Goal: Task Accomplishment & Management: Manage account settings

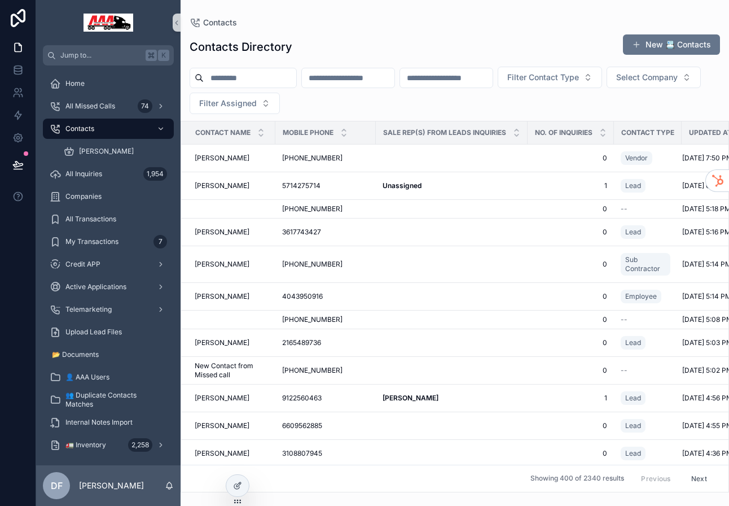
click at [276, 77] on input "scrollable content" at bounding box center [250, 78] width 93 height 16
click at [199, 156] on span "[PERSON_NAME]" at bounding box center [222, 158] width 55 height 9
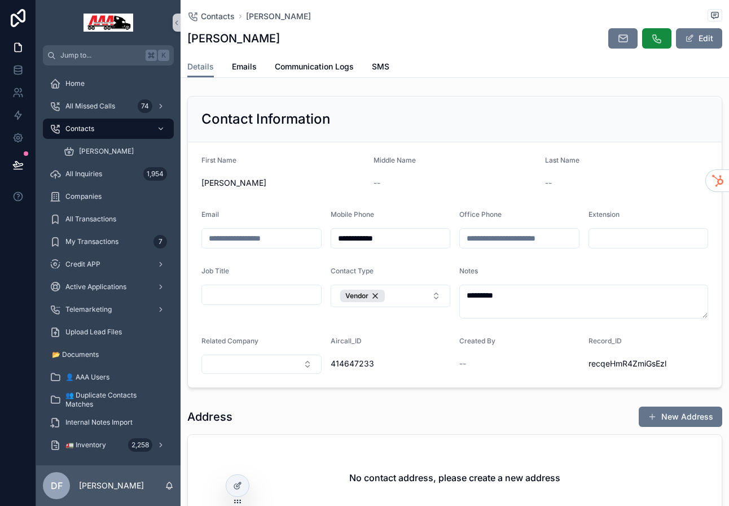
click at [380, 53] on div "Contacts [PERSON_NAME] Edit" at bounding box center [454, 28] width 535 height 56
click at [378, 67] on span "SMS" at bounding box center [381, 66] width 18 height 11
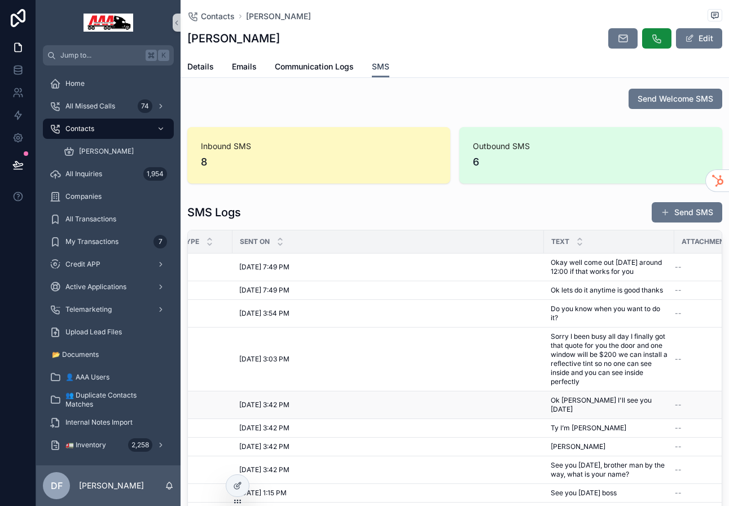
scroll to position [0, 209]
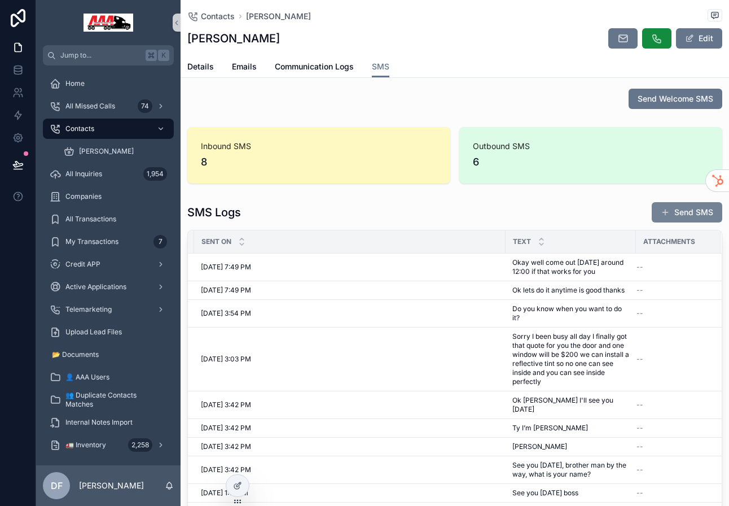
click at [686, 205] on button "Send SMS" at bounding box center [687, 212] width 71 height 20
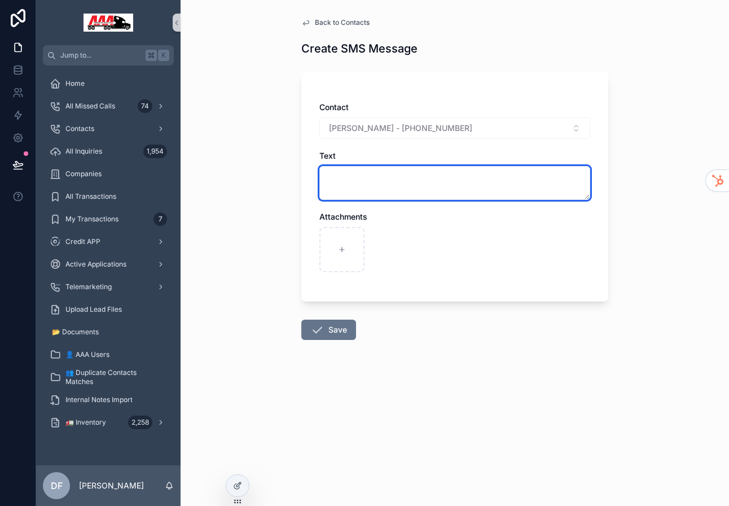
click at [419, 183] on textarea "scrollable content" at bounding box center [455, 183] width 271 height 34
type textarea "*"
type textarea "**********"
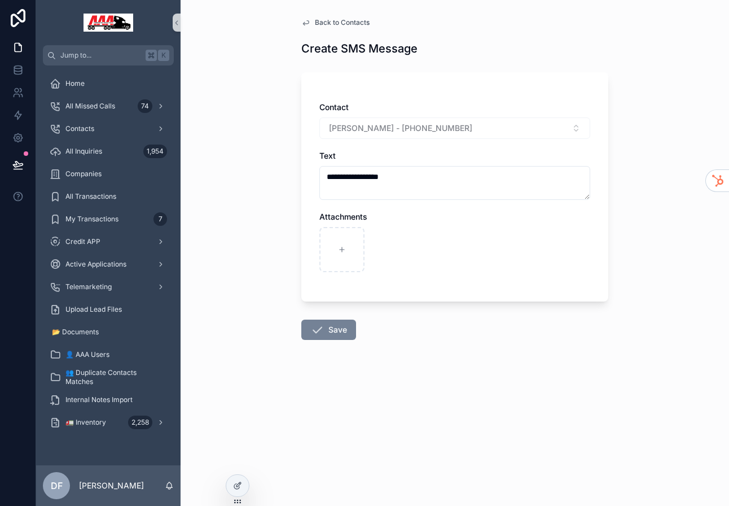
click at [337, 325] on button "Save" at bounding box center [328, 330] width 55 height 20
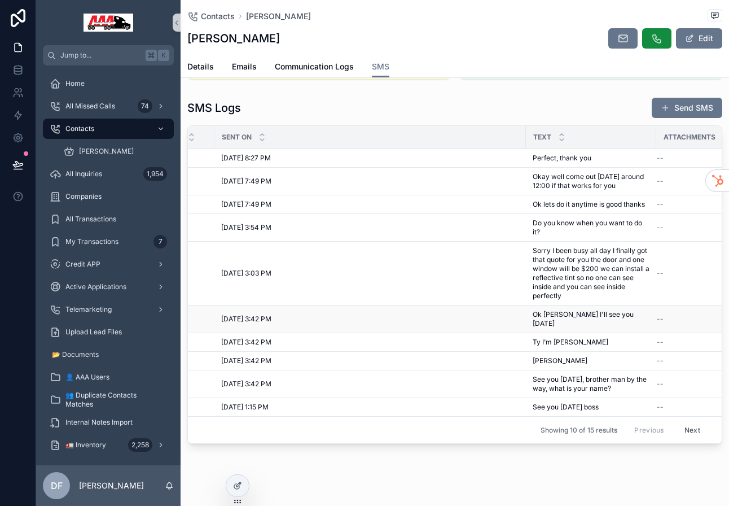
scroll to position [117, 0]
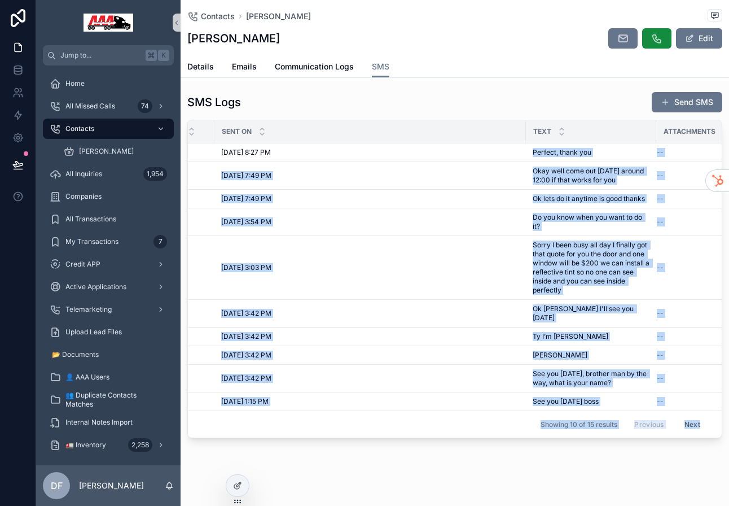
drag, startPoint x: 528, startPoint y: 151, endPoint x: 610, endPoint y: 430, distance: 290.3
click at [610, 430] on div "SMS Logs Send SMS User Aircall Event Type Sent On Text Attachments [PERSON_NAME…" at bounding box center [455, 265] width 549 height 356
click at [469, 332] on div "[DATE] 3:42 PM [DATE] 3:42 PM" at bounding box center [370, 336] width 298 height 9
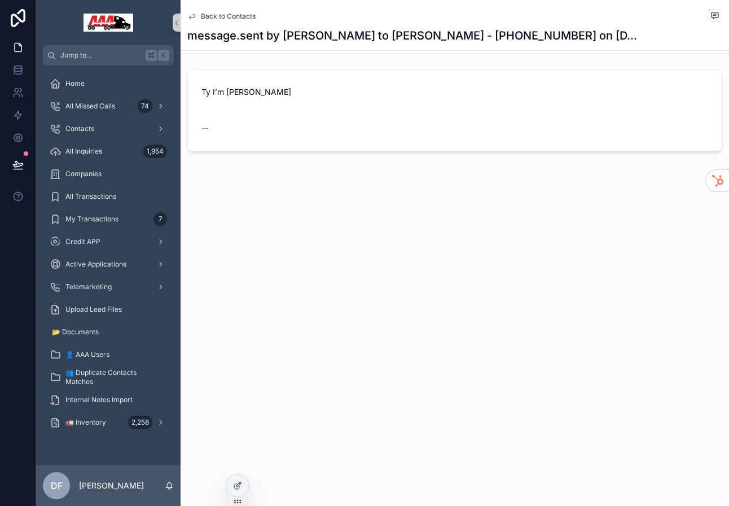
click at [190, 16] on icon "scrollable content" at bounding box center [192, 16] width 6 height 5
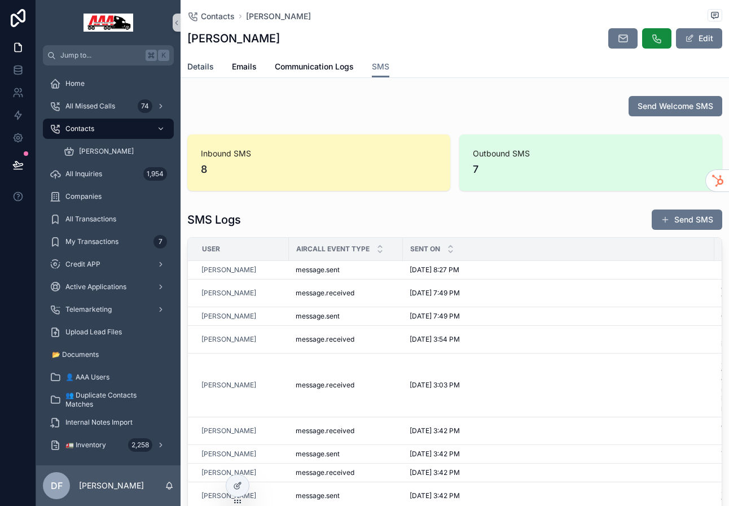
click at [203, 61] on span "Details" at bounding box center [200, 66] width 27 height 11
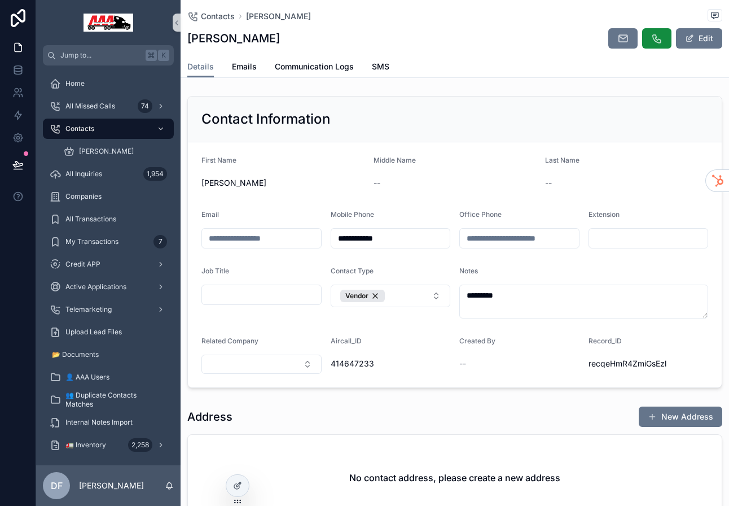
click at [271, 180] on span "[PERSON_NAME]" at bounding box center [283, 182] width 163 height 11
click at [249, 186] on span "[PERSON_NAME]" at bounding box center [283, 182] width 163 height 11
click at [698, 35] on button "Edit" at bounding box center [699, 38] width 46 height 20
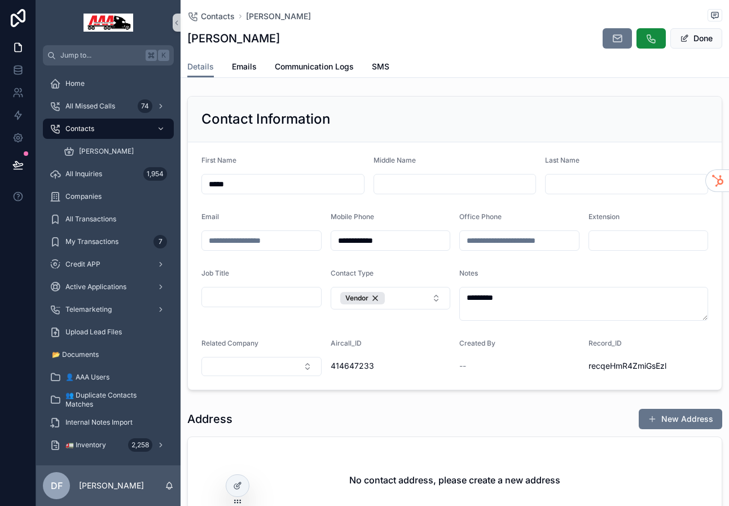
click at [567, 183] on input "scrollable content" at bounding box center [627, 184] width 162 height 16
type input "****"
click at [699, 37] on button "Done" at bounding box center [697, 38] width 52 height 20
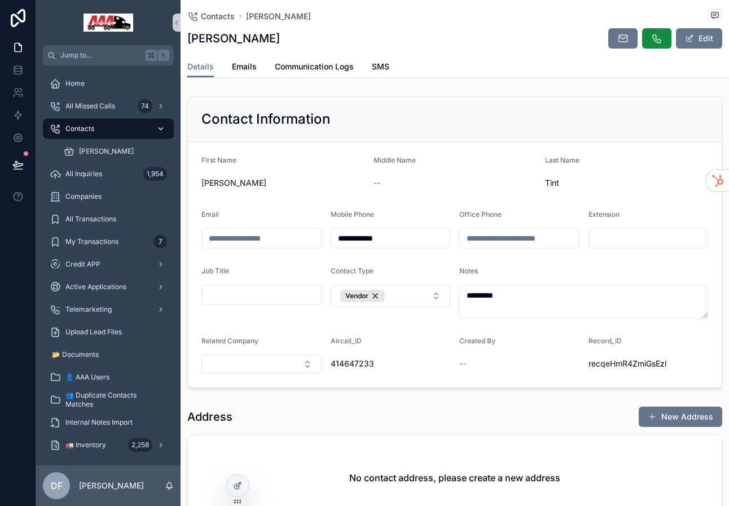
click at [85, 125] on span "Contacts" at bounding box center [79, 128] width 29 height 9
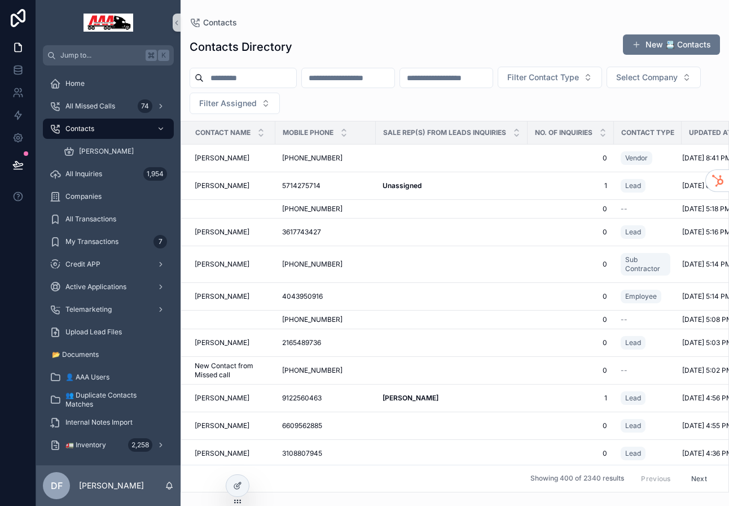
click at [281, 80] on input "scrollable content" at bounding box center [250, 78] width 93 height 16
type input "****"
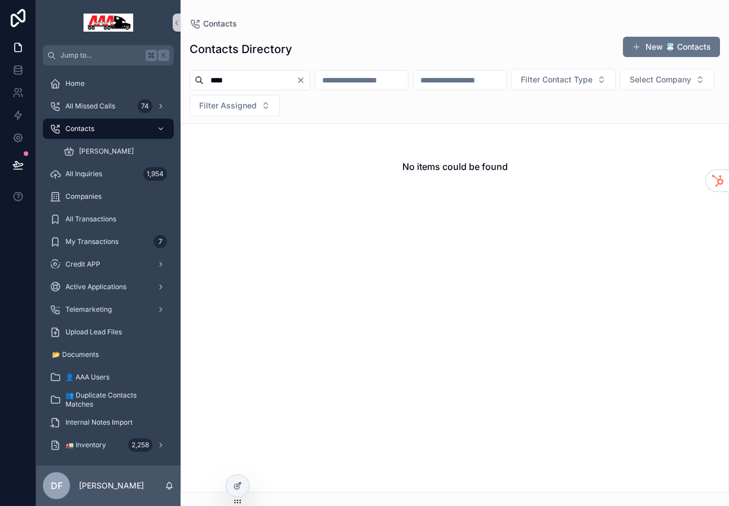
click at [365, 81] on input "scrollable content" at bounding box center [362, 80] width 93 height 16
type input "****"
click at [303, 80] on icon "Clear" at bounding box center [301, 80] width 5 height 5
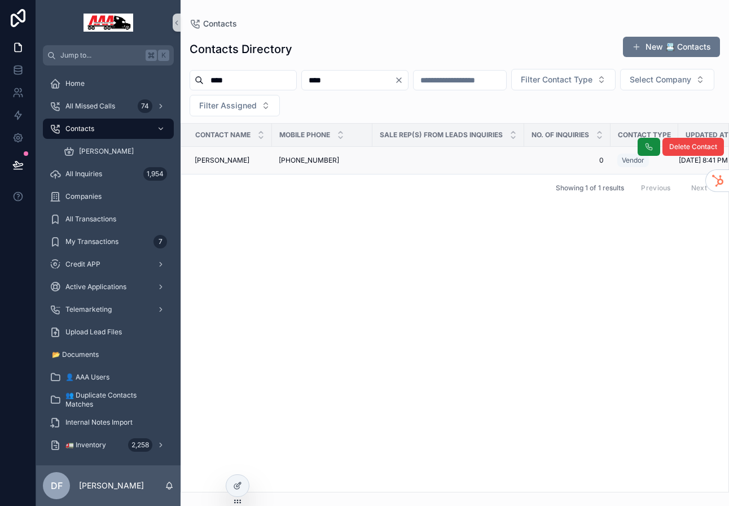
click at [212, 160] on span "[PERSON_NAME]" at bounding box center [222, 160] width 55 height 9
